Goal: Find specific page/section: Find specific page/section

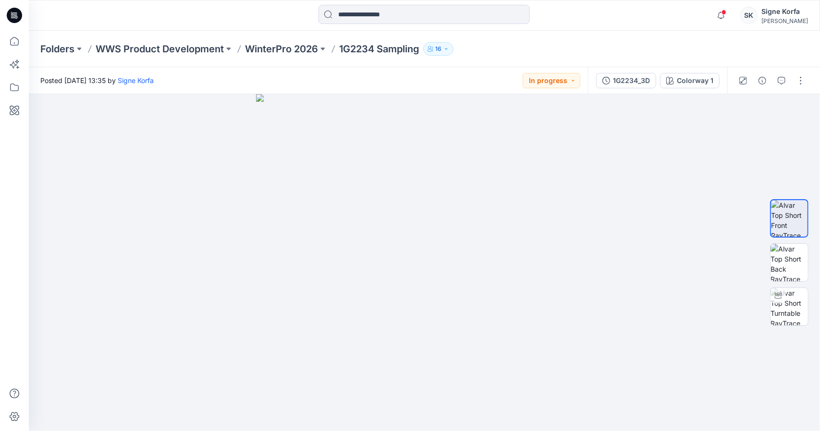
click at [297, 47] on p "WinterPro 2026" at bounding box center [281, 48] width 73 height 13
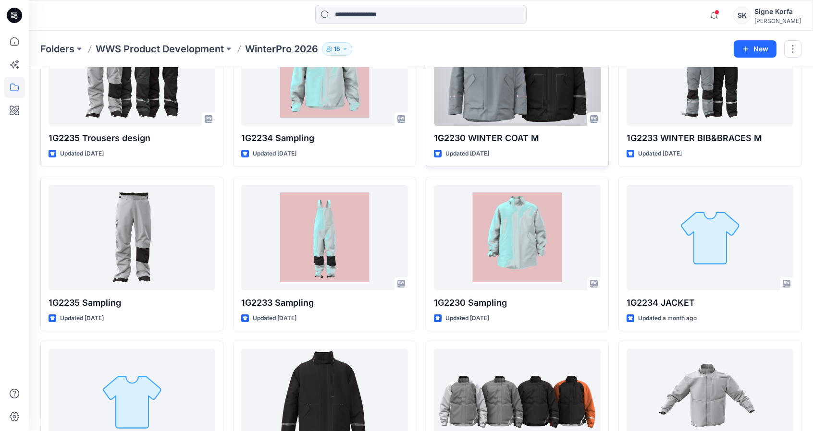
scroll to position [96, 0]
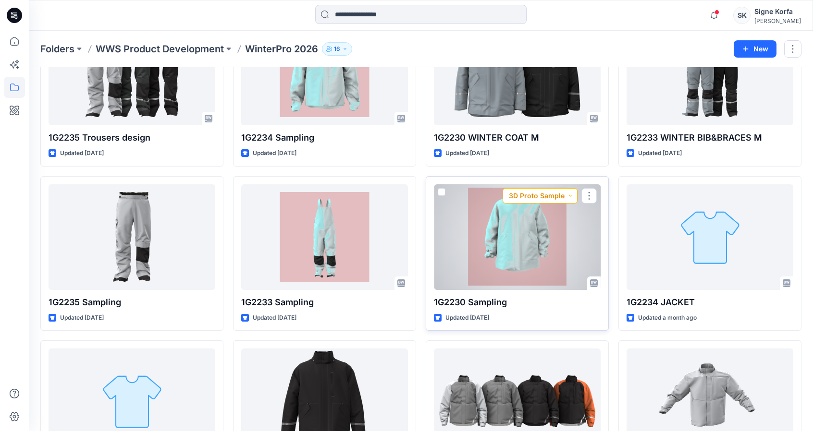
click at [518, 194] on button "3D Proto Sample" at bounding box center [540, 195] width 75 height 15
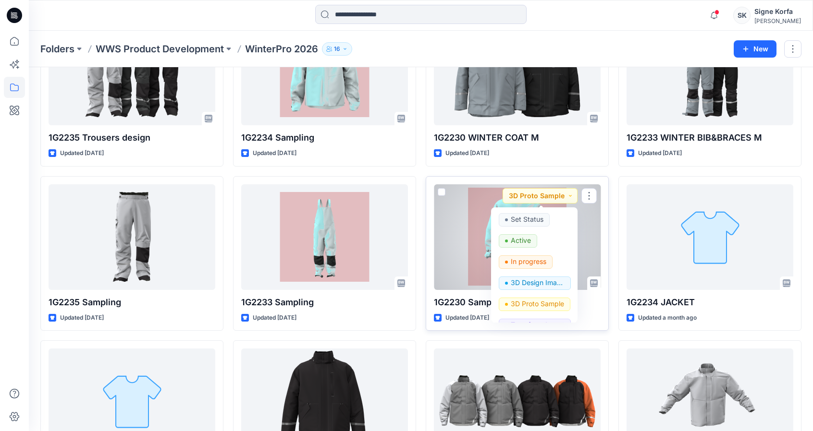
click at [483, 205] on div at bounding box center [517, 237] width 167 height 106
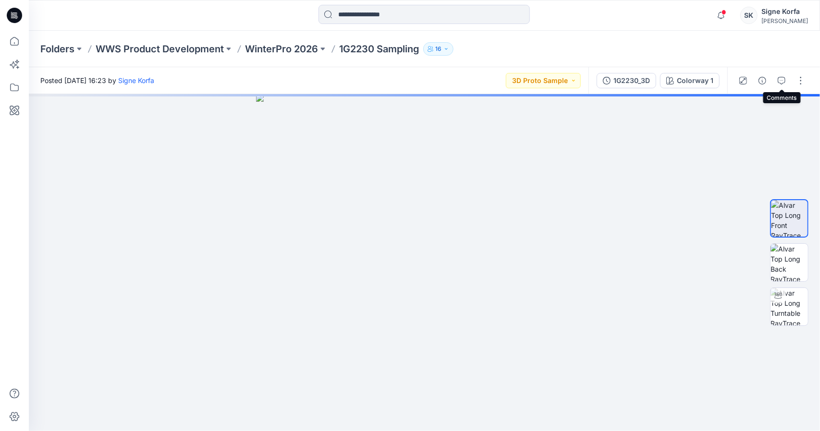
click at [704, 75] on button "button" at bounding box center [781, 80] width 15 height 15
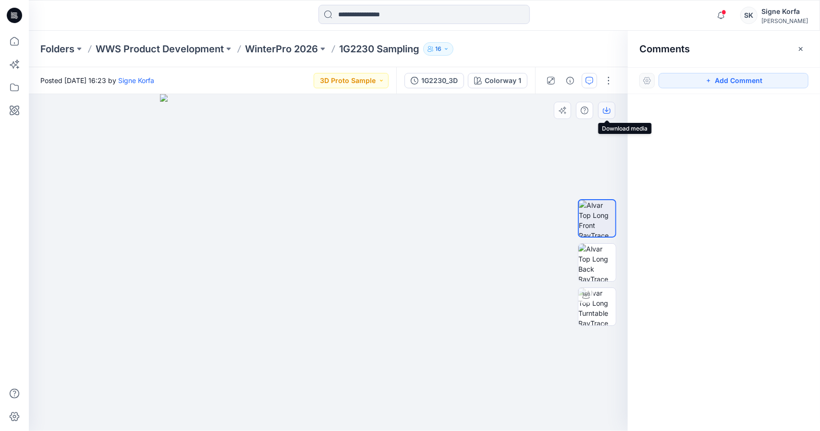
click at [607, 108] on icon "button" at bounding box center [607, 109] width 4 height 5
